Goal: Task Accomplishment & Management: Complete application form

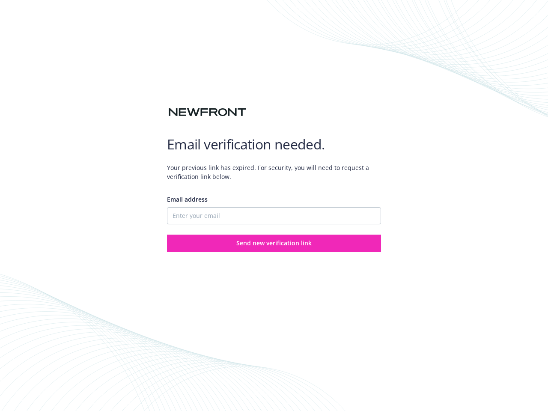
click at [274, 205] on div "Email address" at bounding box center [274, 210] width 214 height 30
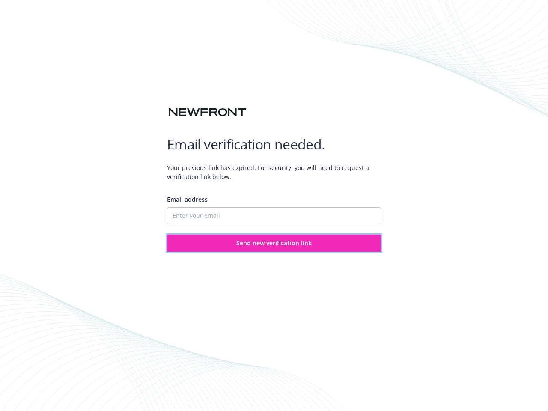
click at [274, 243] on span "Send new verification link" at bounding box center [273, 243] width 75 height 8
